Goal: Answer question/provide support: Share knowledge or assist other users

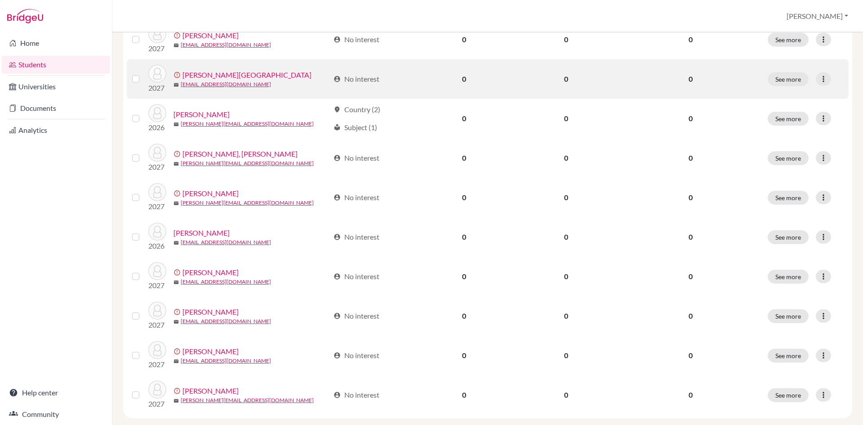
scroll to position [602, 0]
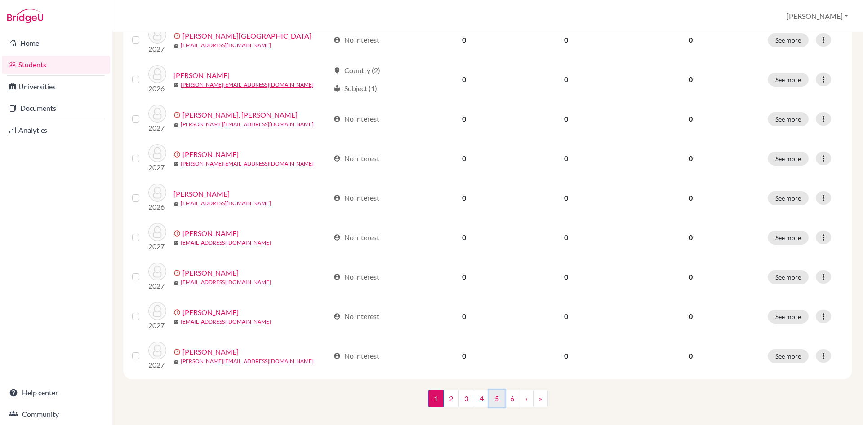
click at [498, 390] on link "5" at bounding box center [497, 398] width 16 height 17
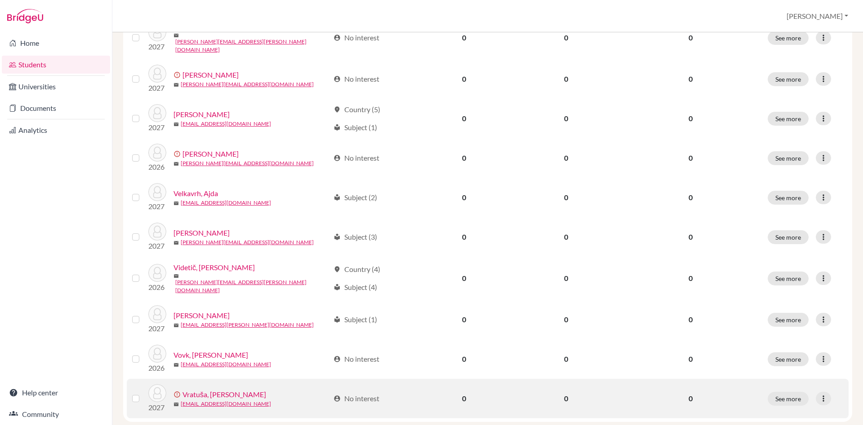
scroll to position [602, 0]
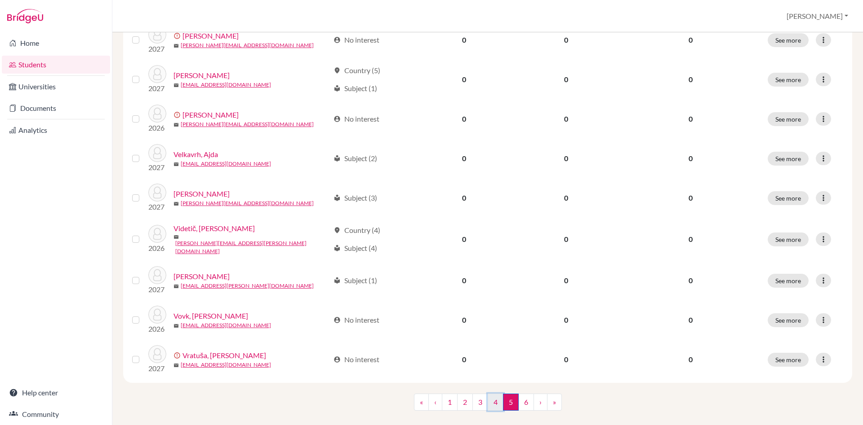
click at [492, 395] on link "4" at bounding box center [495, 402] width 16 height 17
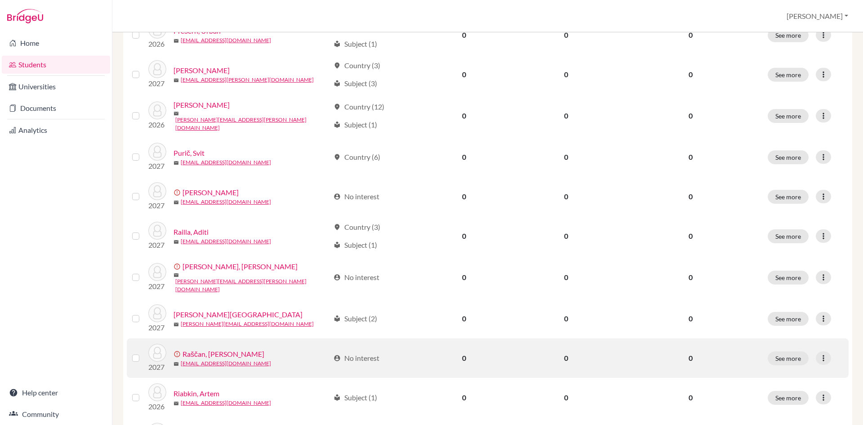
scroll to position [410, 0]
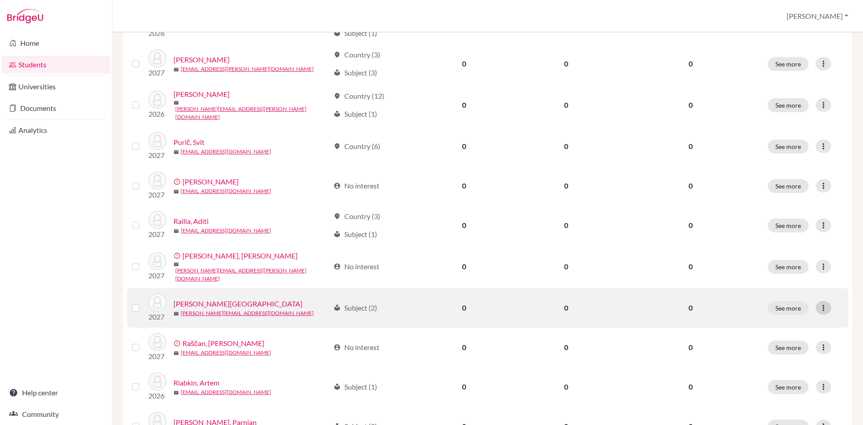
click at [824, 304] on icon at bounding box center [822, 308] width 9 height 9
click at [799, 333] on button "Send Message" at bounding box center [783, 334] width 71 height 14
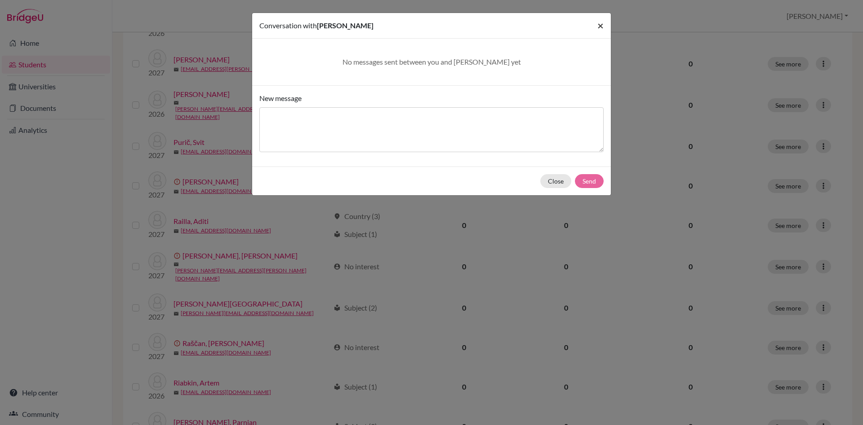
click at [602, 28] on span "×" at bounding box center [600, 25] width 6 height 13
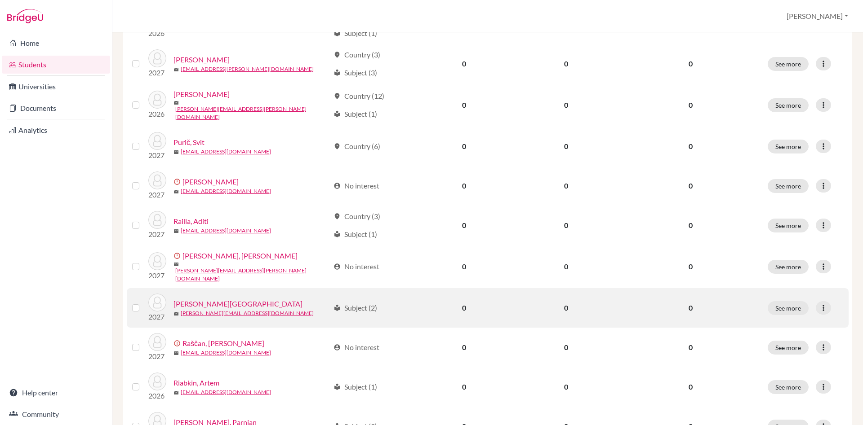
click at [207, 299] on link "[PERSON_NAME][GEOGRAPHIC_DATA]" at bounding box center [237, 304] width 129 height 11
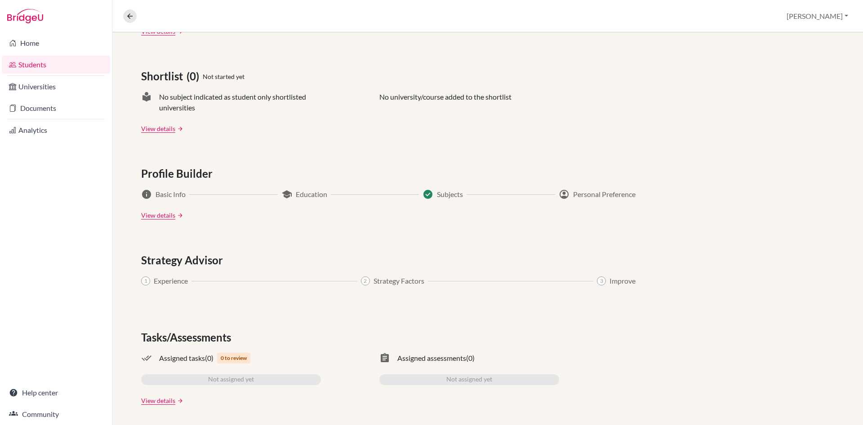
scroll to position [365, 0]
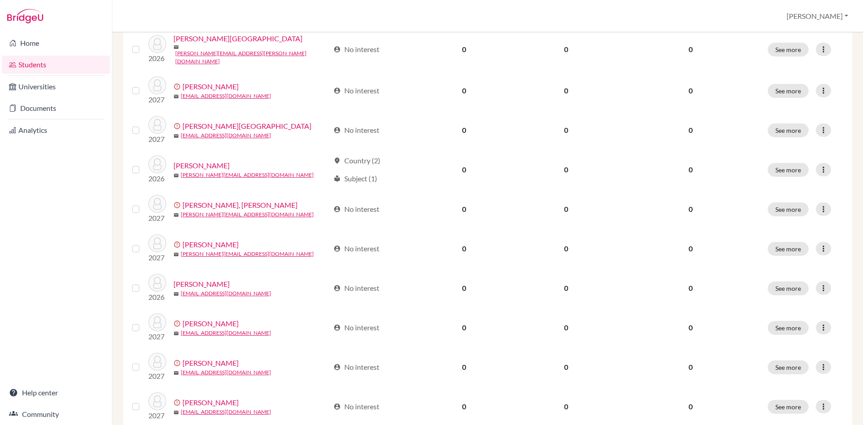
scroll to position [602, 0]
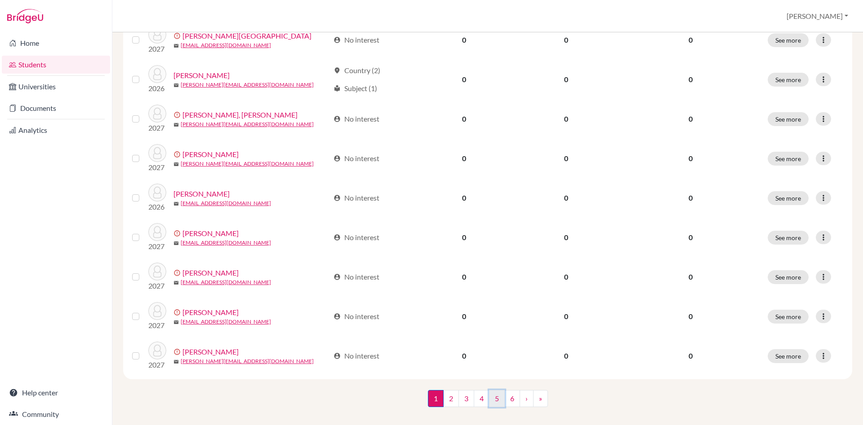
click at [498, 390] on link "5" at bounding box center [497, 398] width 16 height 17
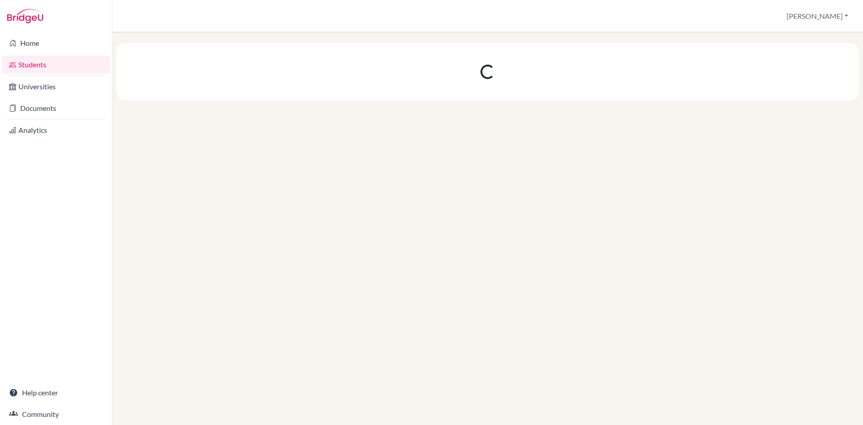
scroll to position [0, 0]
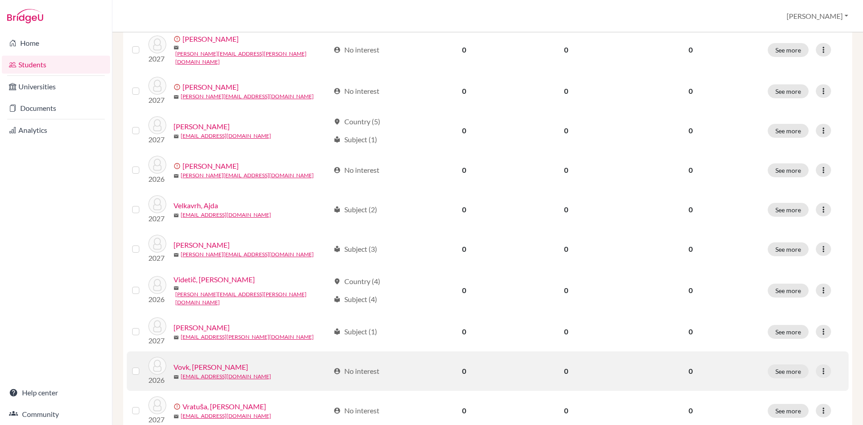
scroll to position [602, 0]
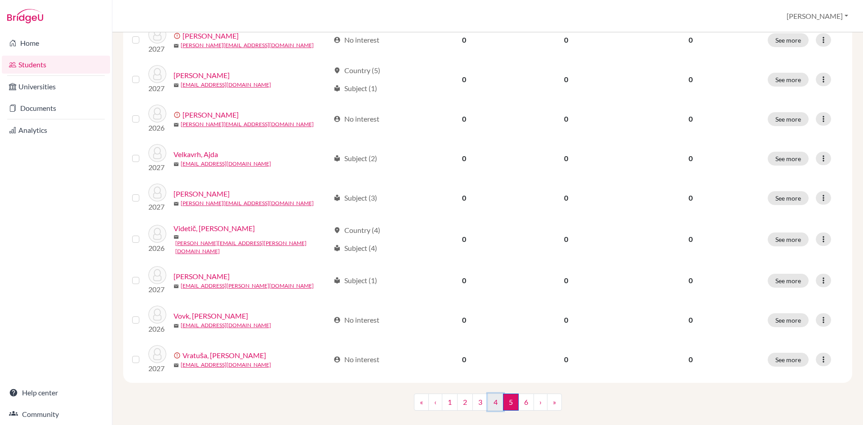
click at [491, 394] on link "4" at bounding box center [495, 402] width 16 height 17
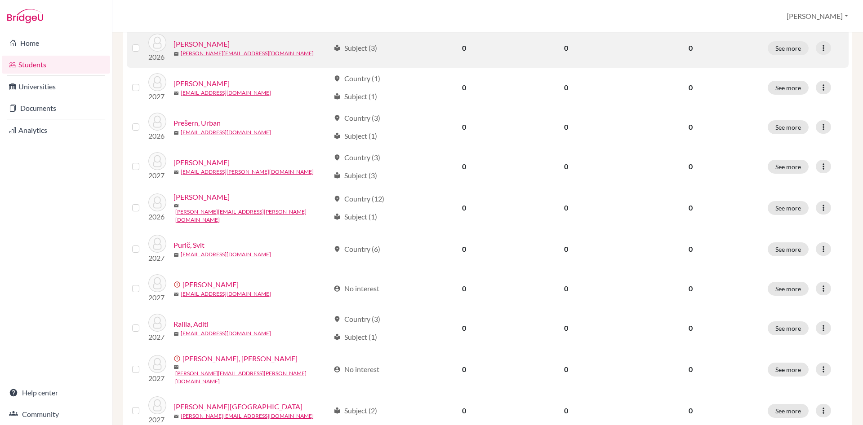
scroll to position [307, 0]
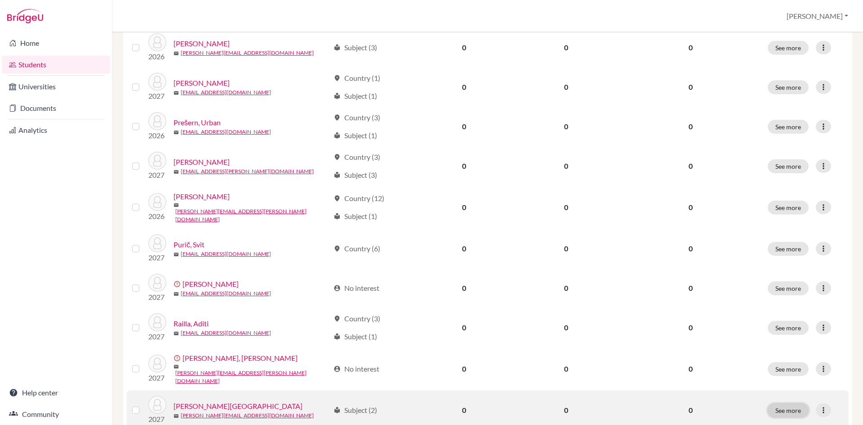
click at [794, 405] on button "See more" at bounding box center [787, 411] width 41 height 14
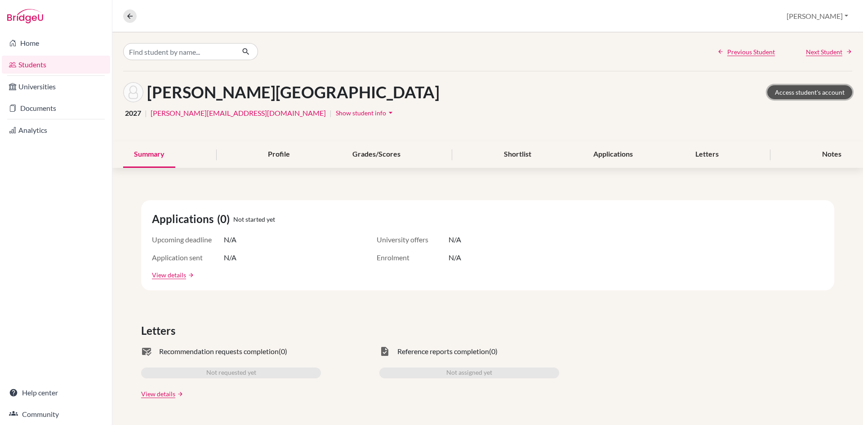
click at [827, 91] on link "Access student's account" at bounding box center [809, 92] width 85 height 14
click at [386, 111] on icon "arrow_drop_down" at bounding box center [390, 112] width 9 height 9
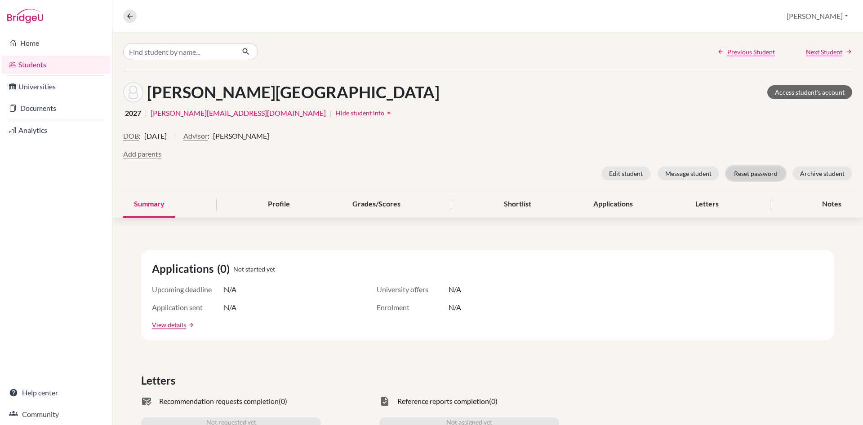
click at [753, 175] on button "Reset password" at bounding box center [755, 174] width 59 height 14
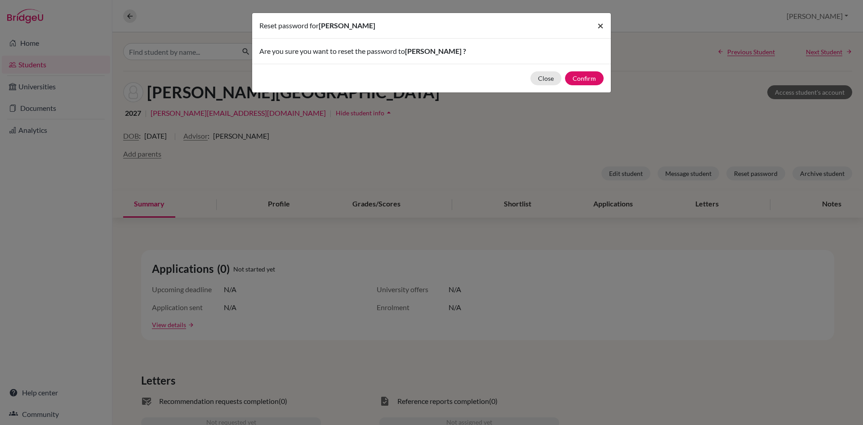
click at [602, 23] on span "×" at bounding box center [600, 25] width 6 height 13
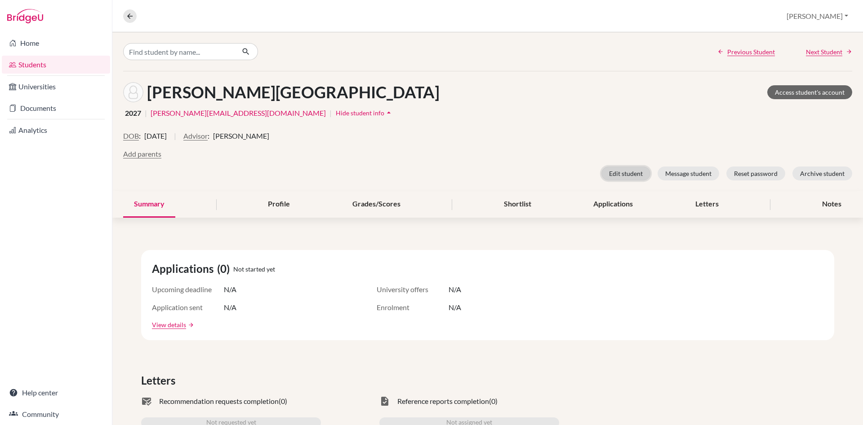
click at [637, 168] on button "Edit student" at bounding box center [625, 174] width 49 height 14
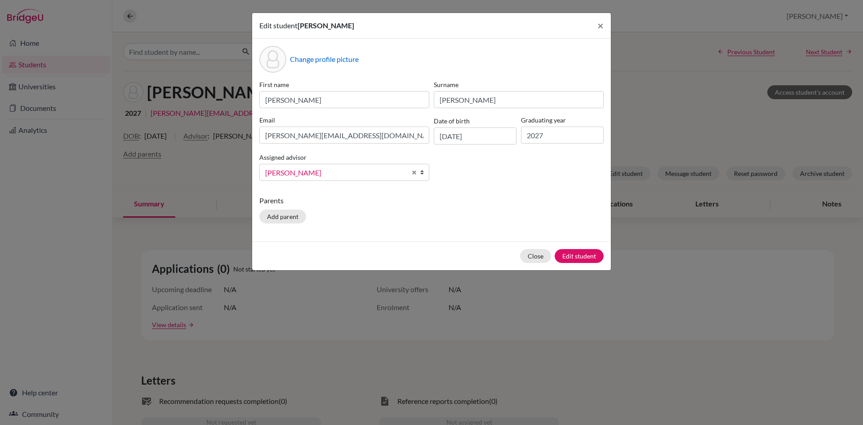
click at [658, 280] on div "Edit student Kalina Rajnović × Change profile picture First name Kalina Surname…" at bounding box center [431, 212] width 863 height 425
click at [597, 20] on button "×" at bounding box center [600, 25] width 21 height 25
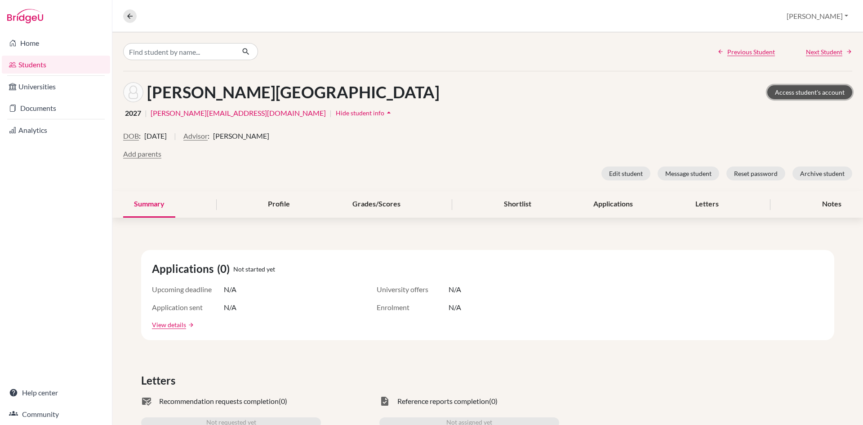
click at [844, 88] on link "Access student's account" at bounding box center [809, 92] width 85 height 14
